Goal: Task Accomplishment & Management: Use online tool/utility

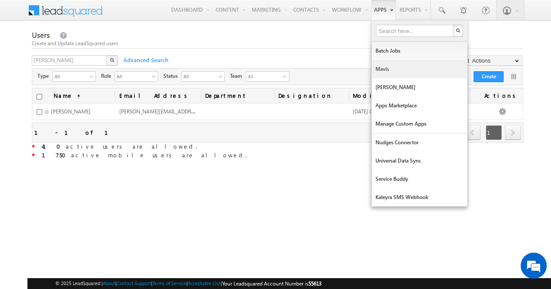
click at [389, 72] on link "Mavis" at bounding box center [419, 69] width 96 height 18
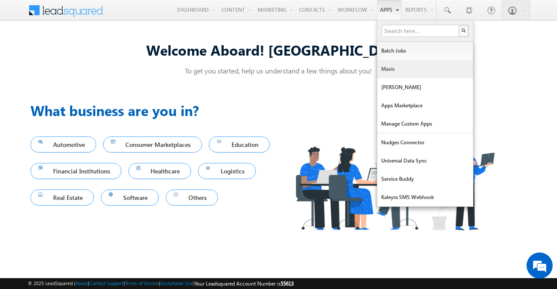
click at [390, 74] on link "Mavis" at bounding box center [425, 69] width 96 height 18
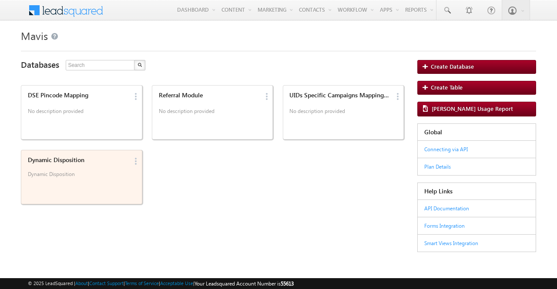
click at [114, 175] on p "Dynamic Disposition" at bounding box center [78, 177] width 101 height 13
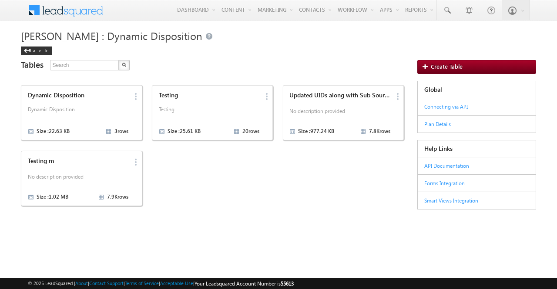
click at [114, 175] on p "No description provided" at bounding box center [78, 178] width 101 height 13
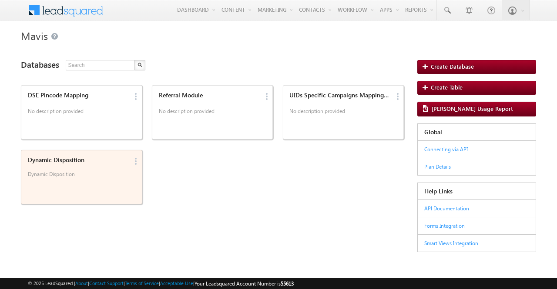
click at [79, 175] on p "Dynamic Disposition" at bounding box center [78, 177] width 101 height 13
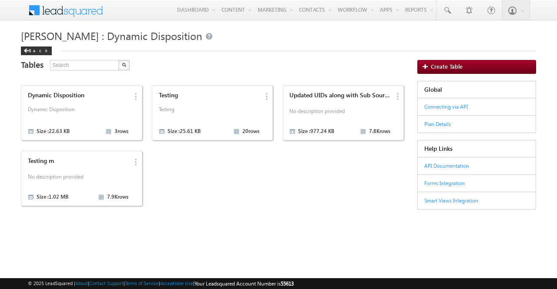
click at [79, 175] on p "No description provided" at bounding box center [78, 178] width 101 height 13
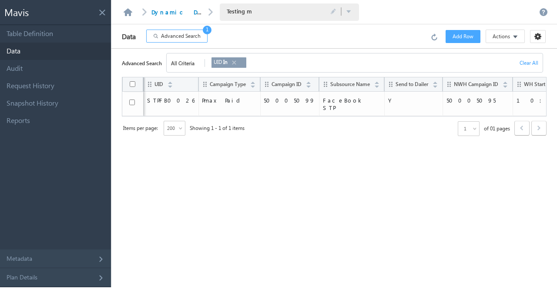
click at [236, 62] on link at bounding box center [233, 63] width 7 height 10
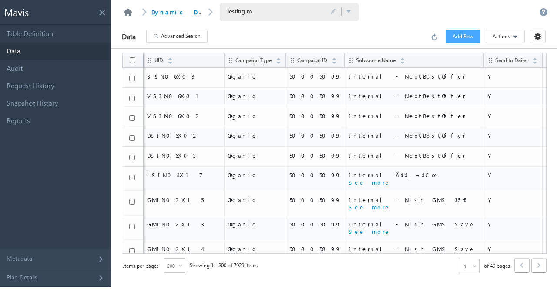
click at [126, 12] on link at bounding box center [128, 12] width 10 height 8
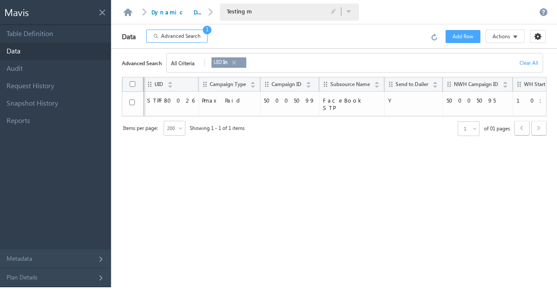
click at [237, 63] on link at bounding box center [233, 63] width 7 height 10
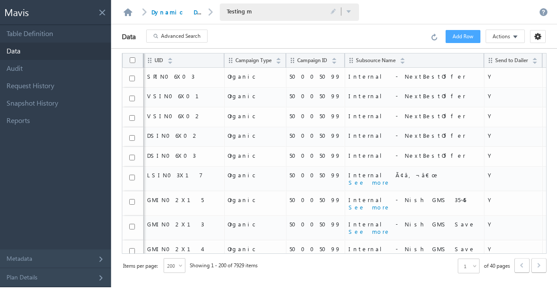
click at [172, 38] on span "Advanced Search" at bounding box center [181, 36] width 40 height 8
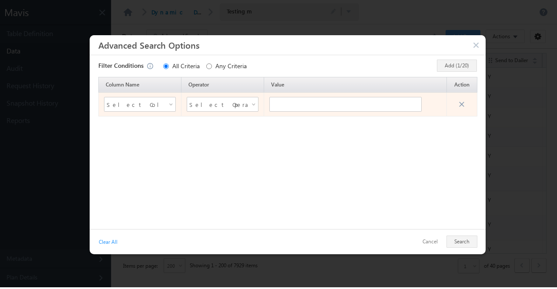
click at [175, 104] on span at bounding box center [171, 106] width 7 height 7
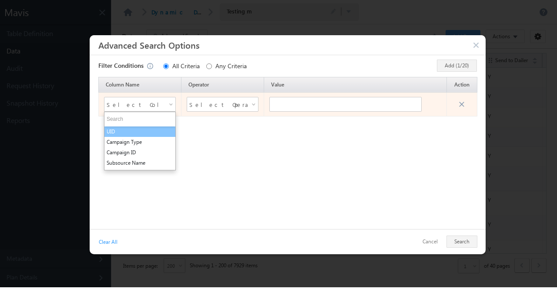
click at [156, 133] on li "UID" at bounding box center [139, 132] width 71 height 10
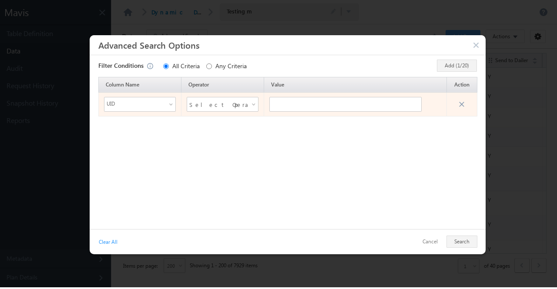
click at [248, 103] on div "Select Operator" at bounding box center [223, 104] width 72 height 15
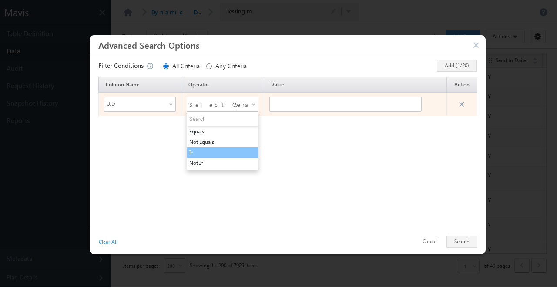
click at [226, 152] on li "In" at bounding box center [222, 153] width 71 height 10
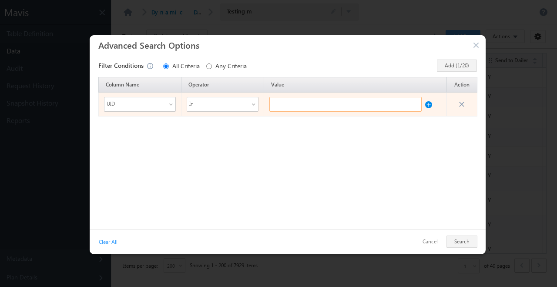
click at [330, 107] on input "text" at bounding box center [345, 104] width 152 height 15
paste input "WAPEMCA105"
type input "WAPEMCA105"
click at [429, 107] on button at bounding box center [428, 102] width 7 height 11
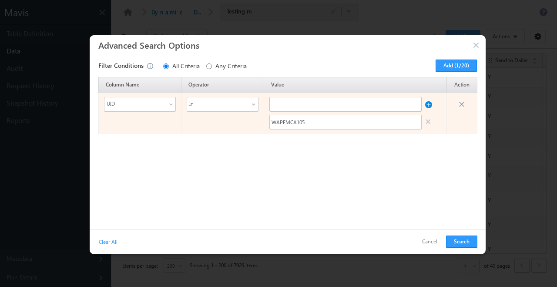
click at [363, 108] on input "text" at bounding box center [345, 104] width 152 height 15
paste input "WAPEMCA105"
type input "WAPEMCA106"
click at [427, 106] on button at bounding box center [428, 102] width 7 height 11
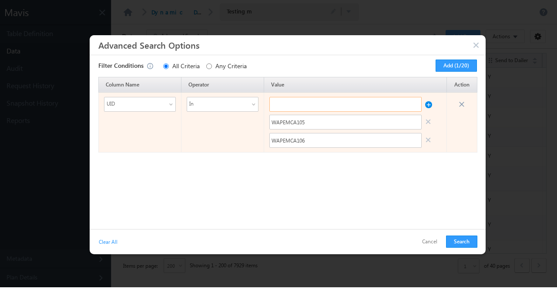
click at [373, 106] on input "text" at bounding box center [345, 104] width 152 height 15
paste input "WAPEMCA105"
click at [373, 106] on input "text" at bounding box center [345, 104] width 152 height 15
type input "WAPEMCA107"
click at [428, 105] on button at bounding box center [428, 102] width 7 height 11
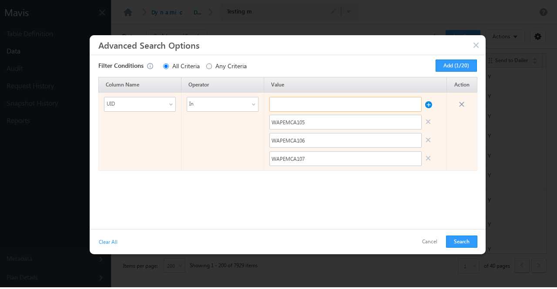
click at [360, 107] on input "text" at bounding box center [345, 104] width 152 height 15
paste input "WAPEMCA105"
type input "WAPEMCA108"
click at [427, 106] on button at bounding box center [428, 102] width 7 height 11
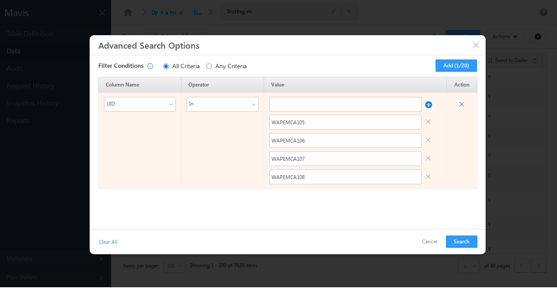
click at [373, 106] on input "text" at bounding box center [345, 104] width 152 height 15
paste input "WAPEMCA105"
type input "WAPEMCA109"
click at [429, 107] on button at bounding box center [428, 102] width 7 height 11
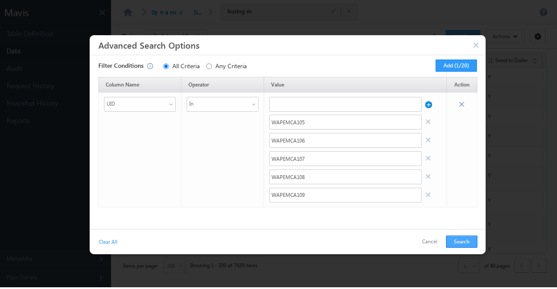
click at [455, 239] on button "Search" at bounding box center [461, 242] width 31 height 12
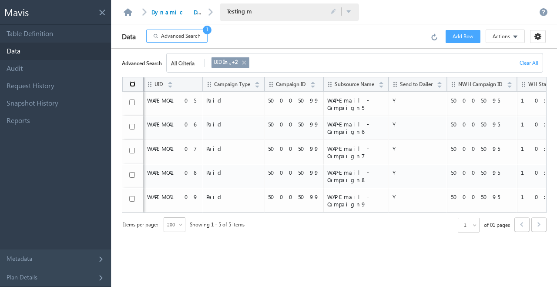
click at [132, 85] on input "checkbox" at bounding box center [133, 84] width 6 height 6
checkbox input "true"
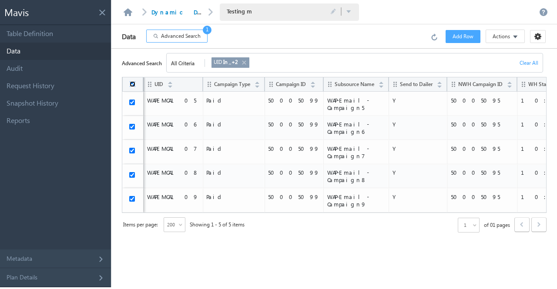
checkbox input "true"
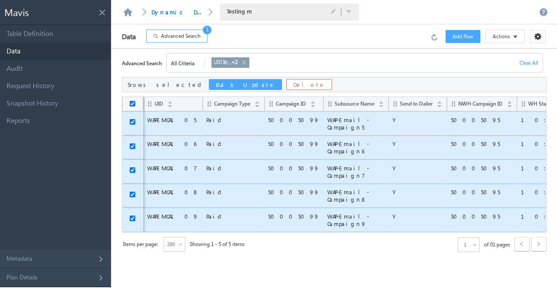
click at [209, 84] on button "Bulk Update" at bounding box center [245, 84] width 73 height 11
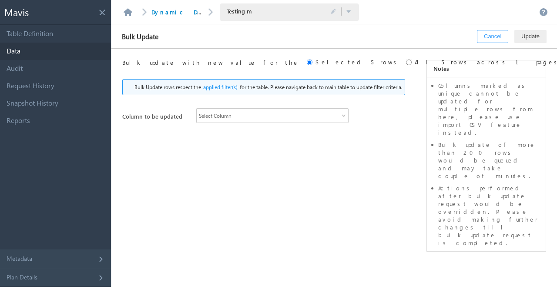
click at [266, 111] on div "Select Column" at bounding box center [272, 115] width 152 height 15
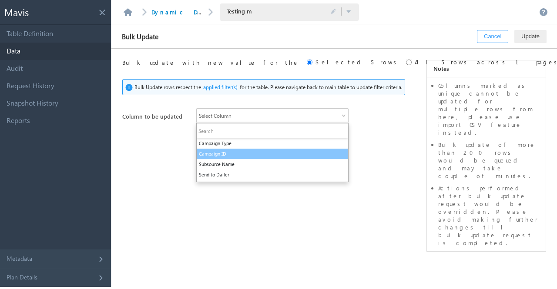
click at [257, 151] on li "Campaign ID" at bounding box center [272, 154] width 151 height 10
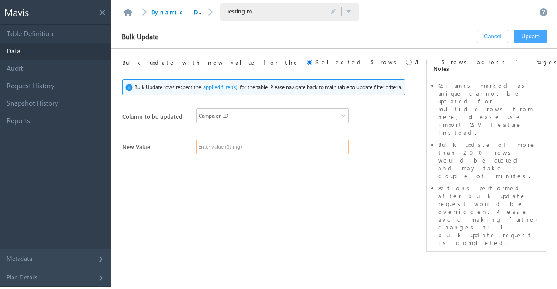
click at [305, 149] on input "text" at bounding box center [272, 147] width 152 height 15
paste input "50005142"
type input "50005142"
click at [521, 40] on button "Update" at bounding box center [530, 36] width 32 height 13
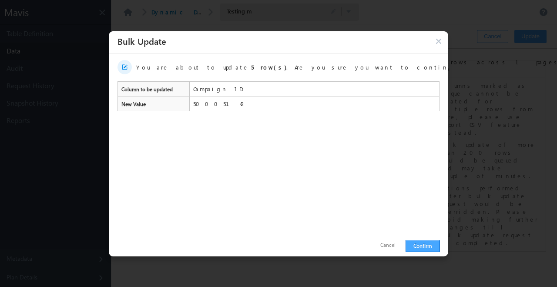
click at [425, 251] on button "Confirm" at bounding box center [423, 246] width 34 height 12
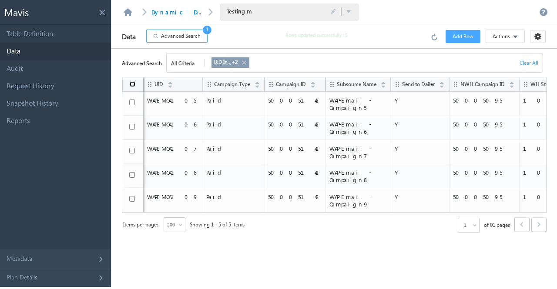
click at [133, 81] on input "checkbox" at bounding box center [133, 84] width 6 height 6
checkbox input "true"
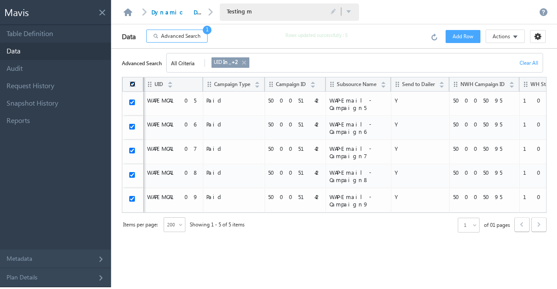
checkbox input "true"
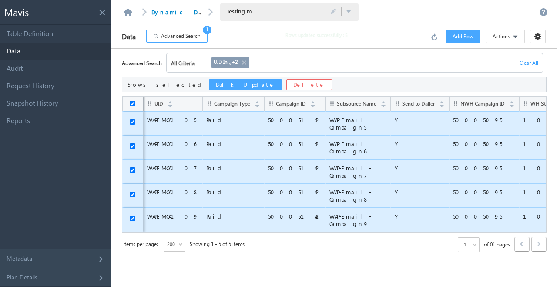
click at [209, 83] on button "Bulk Update" at bounding box center [245, 84] width 73 height 11
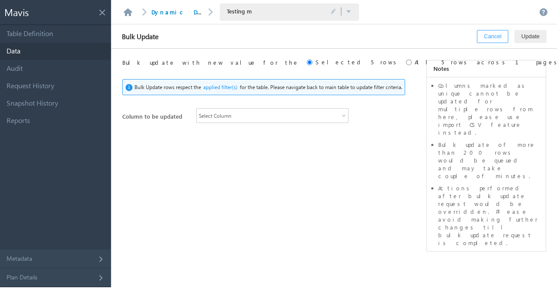
click at [316, 112] on span "Select Column" at bounding box center [269, 116] width 144 height 8
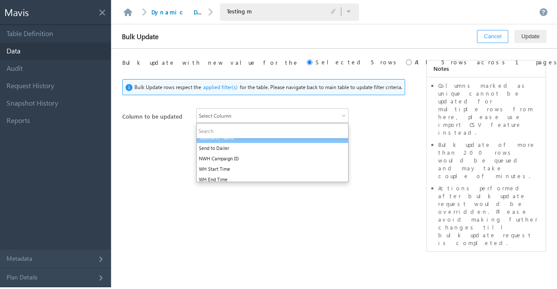
scroll to position [27, 0]
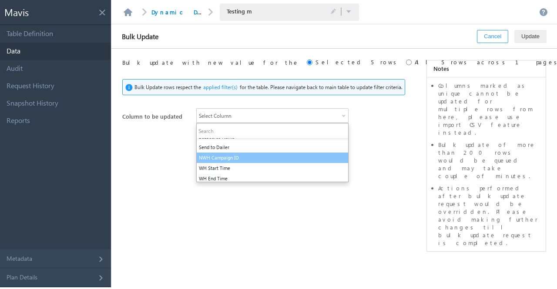
click at [274, 154] on li "NWH Campaign ID" at bounding box center [272, 158] width 151 height 10
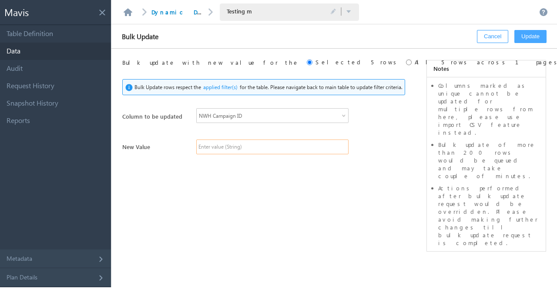
click at [278, 144] on input "text" at bounding box center [272, 147] width 152 height 15
paste input "50005142"
type input "50005142"
click at [534, 37] on button "Update" at bounding box center [530, 36] width 32 height 13
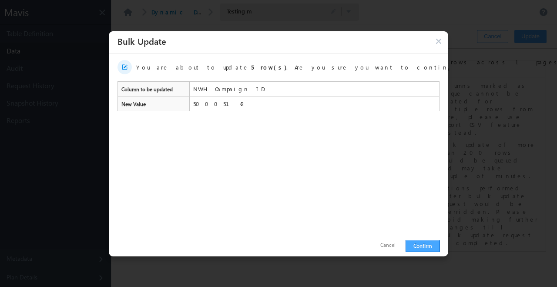
click at [428, 249] on button "Confirm" at bounding box center [423, 246] width 34 height 12
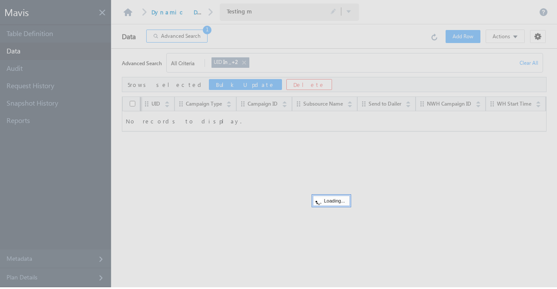
checkbox input "false"
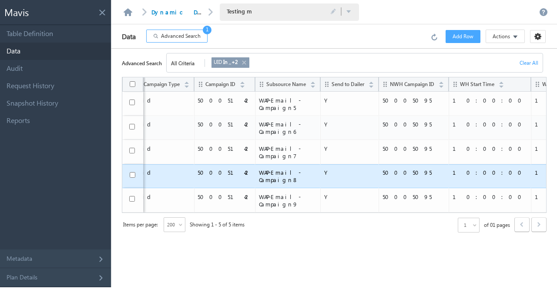
scroll to position [0, 0]
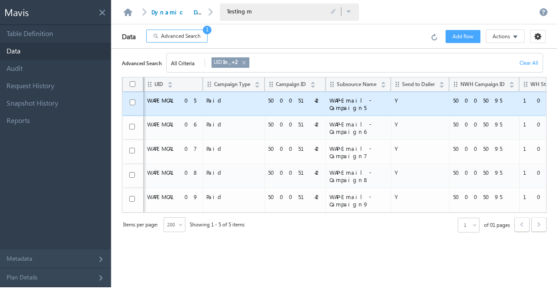
click at [171, 97] on span "WAPEMCA105" at bounding box center [173, 100] width 52 height 7
copy span "WAPEMCA105"
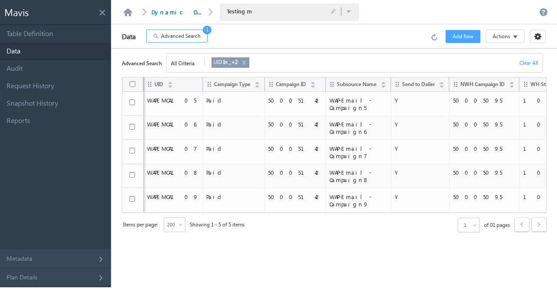
click at [248, 213] on div "Items per page: 200 Showing 1 - 5 of 5 items 1 of 01 pages ‹ Previous › Next … …" at bounding box center [334, 225] width 425 height 24
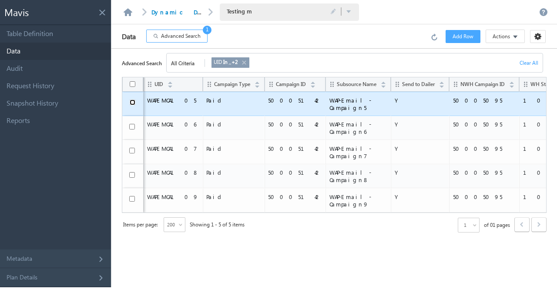
click at [133, 102] on input "checkbox" at bounding box center [133, 103] width 6 height 6
checkbox input "true"
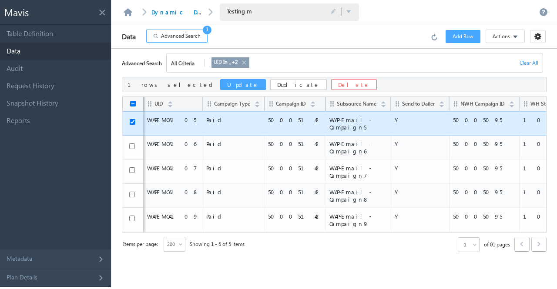
click at [220, 84] on button "Update" at bounding box center [243, 84] width 46 height 11
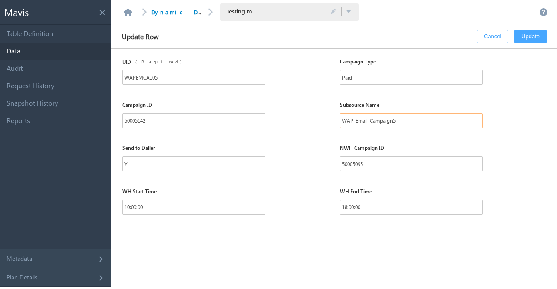
click at [368, 121] on input "WAP-Email-Campaign5" at bounding box center [411, 121] width 143 height 15
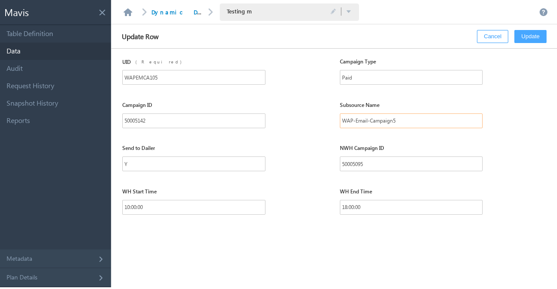
paste input "Paid - Meta Campaign 1 - Wealth Aspire Plan"
type input "Paid - Meta Campaign 1 - Wealth Aspire Plan"
drag, startPoint x: 346, startPoint y: 206, endPoint x: 337, endPoint y: 206, distance: 9.6
click at [337, 206] on div "WH Start Time 10:00:00 WH End Time 18:00:00" at bounding box center [339, 208] width 435 height 44
type input "20:00:00"
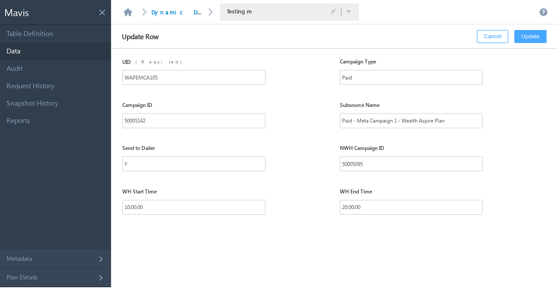
click at [521, 38] on button "Update" at bounding box center [530, 36] width 32 height 13
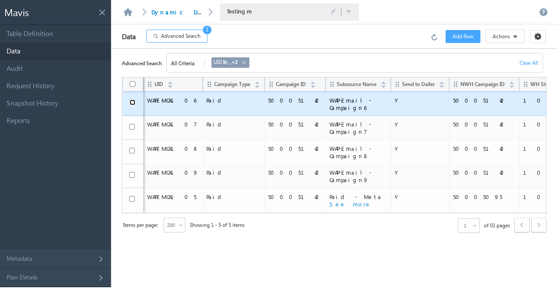
click at [131, 101] on input "checkbox" at bounding box center [133, 103] width 6 height 6
checkbox input "true"
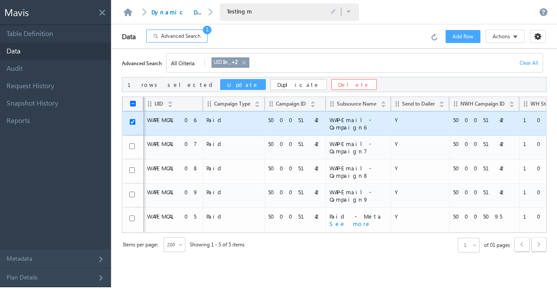
click at [220, 87] on button "Update" at bounding box center [243, 84] width 46 height 11
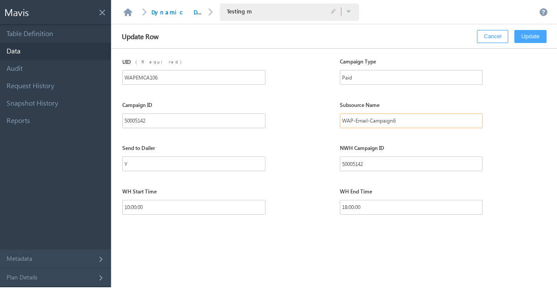
drag, startPoint x: 403, startPoint y: 119, endPoint x: 320, endPoint y: 120, distance: 83.6
click at [320, 120] on div "Campaign ID 50005142 Subsource Name WAP-Email-Campaign6" at bounding box center [339, 121] width 435 height 44
paste input "Paid - Meta Campaign 2 - Wealth Aspire Plan"
type input "Paid - Meta Campaign 2 - Wealth Aspire Plan"
drag, startPoint x: 348, startPoint y: 209, endPoint x: 337, endPoint y: 208, distance: 10.9
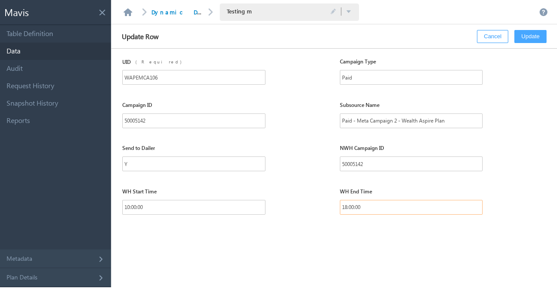
click at [337, 208] on div "WH Start Time 10:00:00 WH End Time 18:00:00" at bounding box center [339, 208] width 435 height 44
type input "20:00:00"
click at [521, 38] on button "Update" at bounding box center [530, 36] width 32 height 13
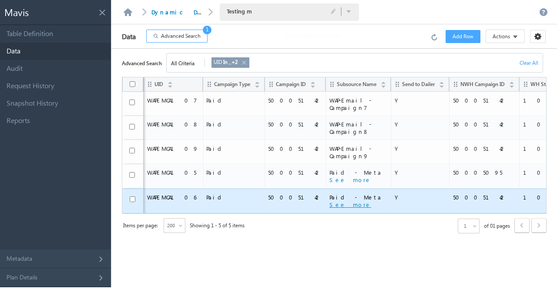
click at [329, 201] on button "See more" at bounding box center [350, 205] width 42 height 8
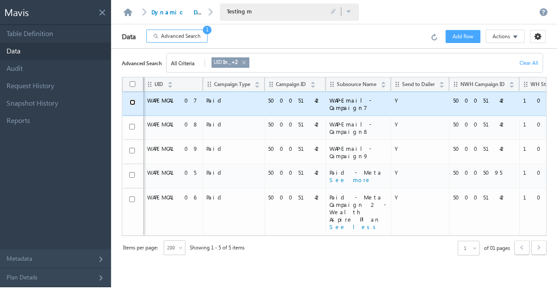
click at [131, 104] on input "checkbox" at bounding box center [133, 103] width 6 height 6
checkbox input "true"
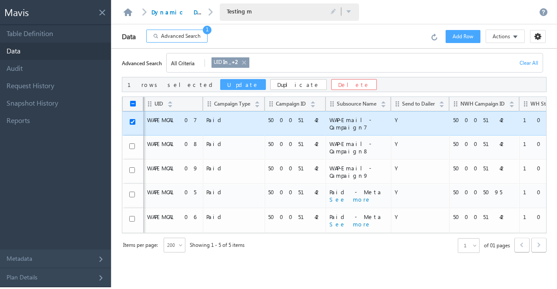
click at [220, 82] on button "Update" at bounding box center [243, 84] width 46 height 11
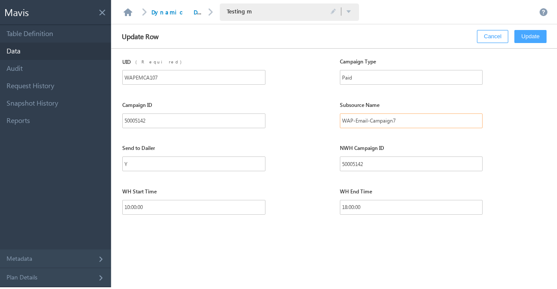
drag, startPoint x: 402, startPoint y: 116, endPoint x: 336, endPoint y: 116, distance: 66.1
click at [336, 116] on div "Campaign ID 50005142 Subsource Name WAP-Email-Campaign7" at bounding box center [339, 121] width 435 height 44
paste input "Paid - Meta Campaign 3 - Wealth Aspire Plan"
type input "Paid - Meta Campaign 3 - Wealth Aspire Plan"
drag, startPoint x: 347, startPoint y: 206, endPoint x: 338, endPoint y: 205, distance: 9.6
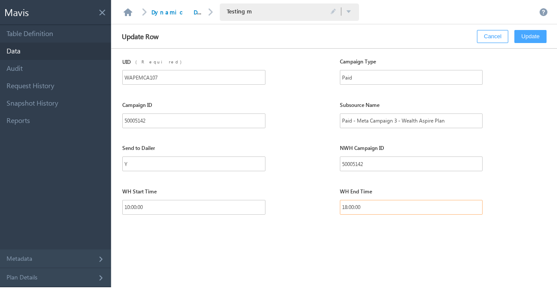
click at [338, 205] on div "WH Start Time 10:00:00 WH End Time 18:00:00" at bounding box center [339, 208] width 435 height 44
type input "20:00:00"
click at [527, 40] on button "Update" at bounding box center [530, 36] width 32 height 13
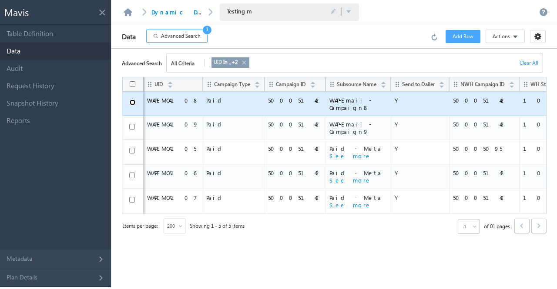
click at [132, 102] on input "checkbox" at bounding box center [133, 103] width 6 height 6
checkbox input "true"
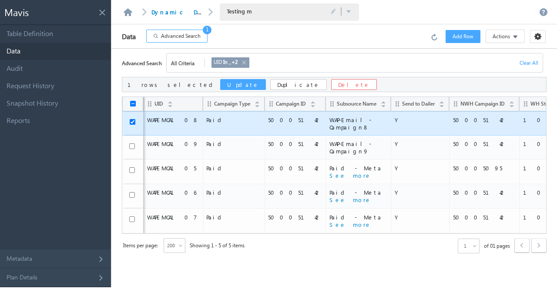
click at [220, 84] on button "Update" at bounding box center [243, 84] width 46 height 11
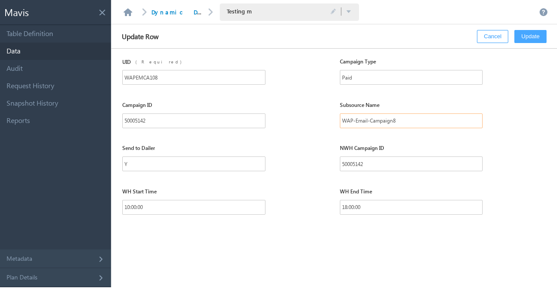
drag, startPoint x: 402, startPoint y: 122, endPoint x: 324, endPoint y: 123, distance: 77.9
click at [324, 123] on div "Campaign ID 50005142 Subsource Name WAP-Email-Campaign8" at bounding box center [339, 121] width 435 height 44
paste input "Paid - Meta Campaign 4 - Wealth Aspire Plan"
type input "Paid - Meta Campaign 4 - Wealth Aspire Plan"
drag, startPoint x: 346, startPoint y: 209, endPoint x: 333, endPoint y: 211, distance: 13.6
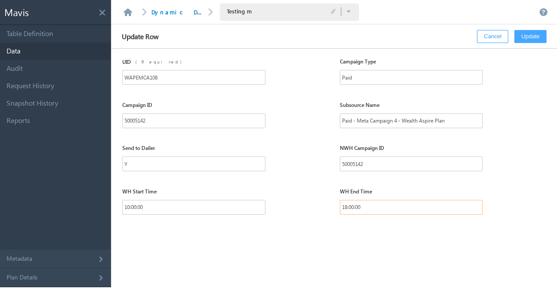
click at [333, 211] on div "WH Start Time 10:00:00 WH End Time 18:00:00" at bounding box center [339, 208] width 435 height 44
type input "20:00:00"
click at [530, 39] on button "Update" at bounding box center [530, 36] width 32 height 13
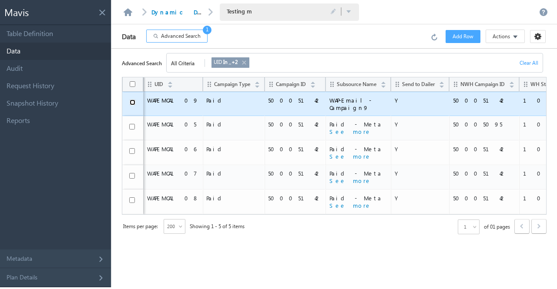
click at [132, 102] on input "checkbox" at bounding box center [133, 103] width 6 height 6
checkbox input "true"
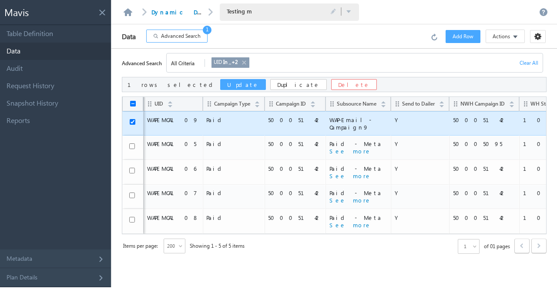
click at [220, 87] on button "Update" at bounding box center [243, 84] width 46 height 11
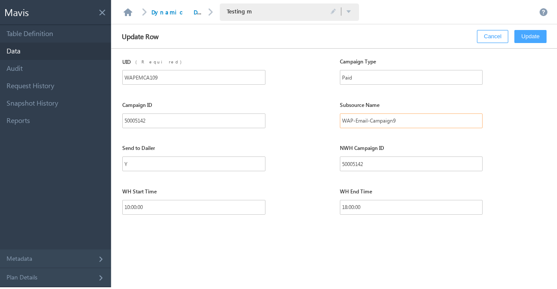
drag, startPoint x: 413, startPoint y: 121, endPoint x: 329, endPoint y: 129, distance: 84.8
click at [329, 129] on div "Campaign ID 50005142 Subsource Name WAP-Email-Campaign9" at bounding box center [339, 121] width 435 height 44
paste input "Paid - Meta Campaign 5 - Wealth Aspire Plan"
type input "Paid - Meta Campaign 5 - Wealth Aspire Plan"
drag, startPoint x: 346, startPoint y: 207, endPoint x: 335, endPoint y: 208, distance: 10.5
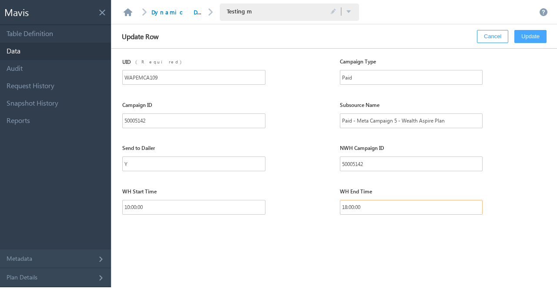
click at [335, 208] on div "WH Start Time 10:00:00 WH End Time 18:00:00" at bounding box center [339, 208] width 435 height 44
type input "20:00:00"
click at [524, 39] on button "Update" at bounding box center [530, 36] width 32 height 13
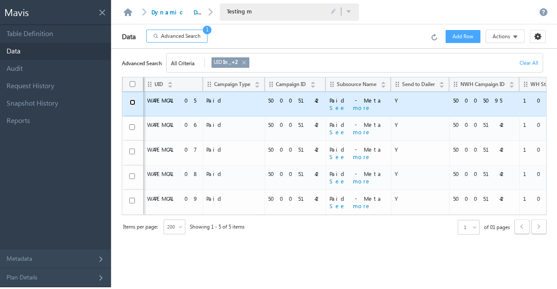
click at [131, 102] on input "checkbox" at bounding box center [133, 103] width 6 height 6
checkbox input "true"
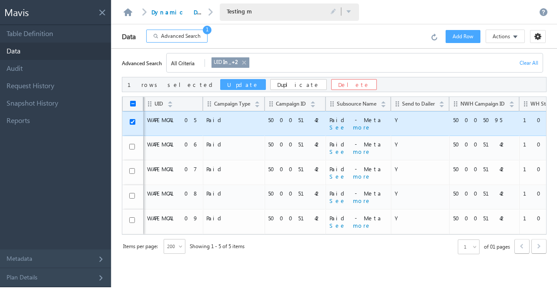
click at [220, 86] on button "Update" at bounding box center [243, 84] width 46 height 11
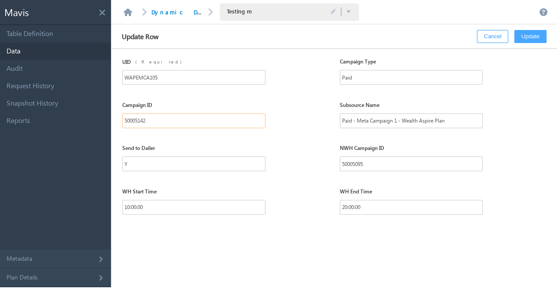
click at [144, 124] on input "50005142" at bounding box center [193, 121] width 143 height 15
click at [348, 162] on input "50005095" at bounding box center [411, 164] width 143 height 15
paste input "142"
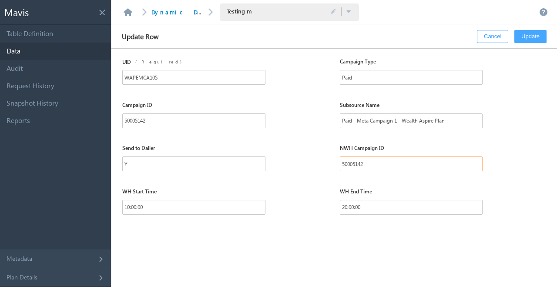
type input "50005142"
click at [529, 36] on button "Update" at bounding box center [530, 36] width 32 height 13
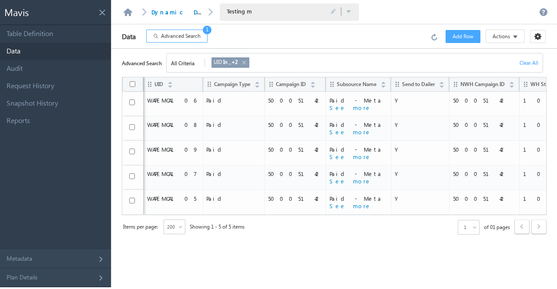
click at [245, 64] on link at bounding box center [243, 63] width 7 height 10
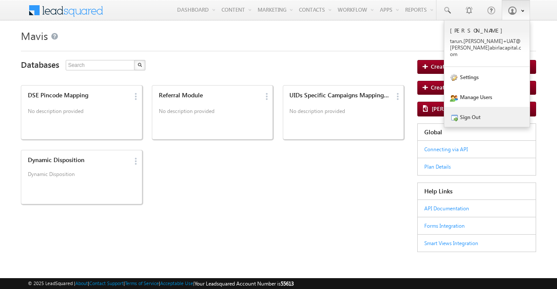
click at [476, 108] on link "Sign Out" at bounding box center [486, 117] width 85 height 20
